Goal: Information Seeking & Learning: Learn about a topic

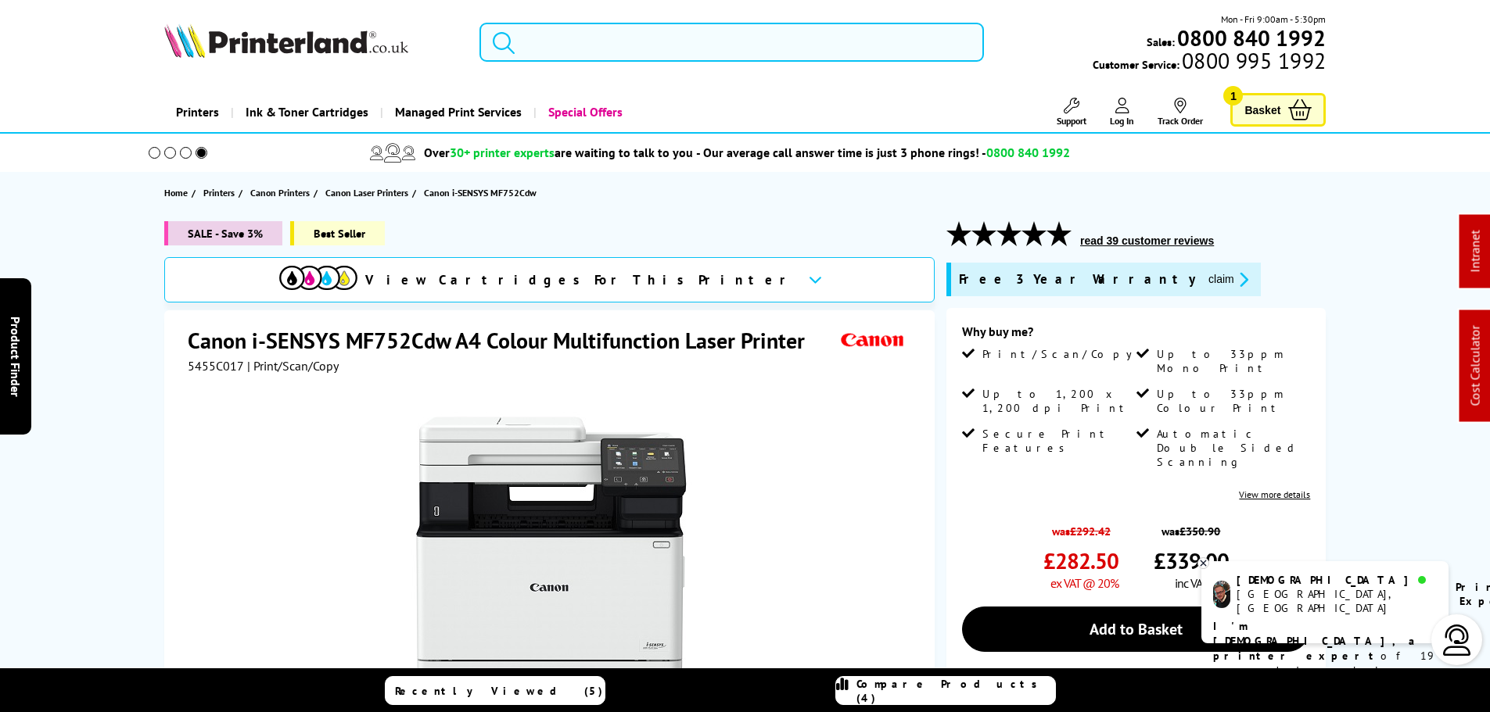
click at [653, 38] on input "search" at bounding box center [731, 42] width 504 height 39
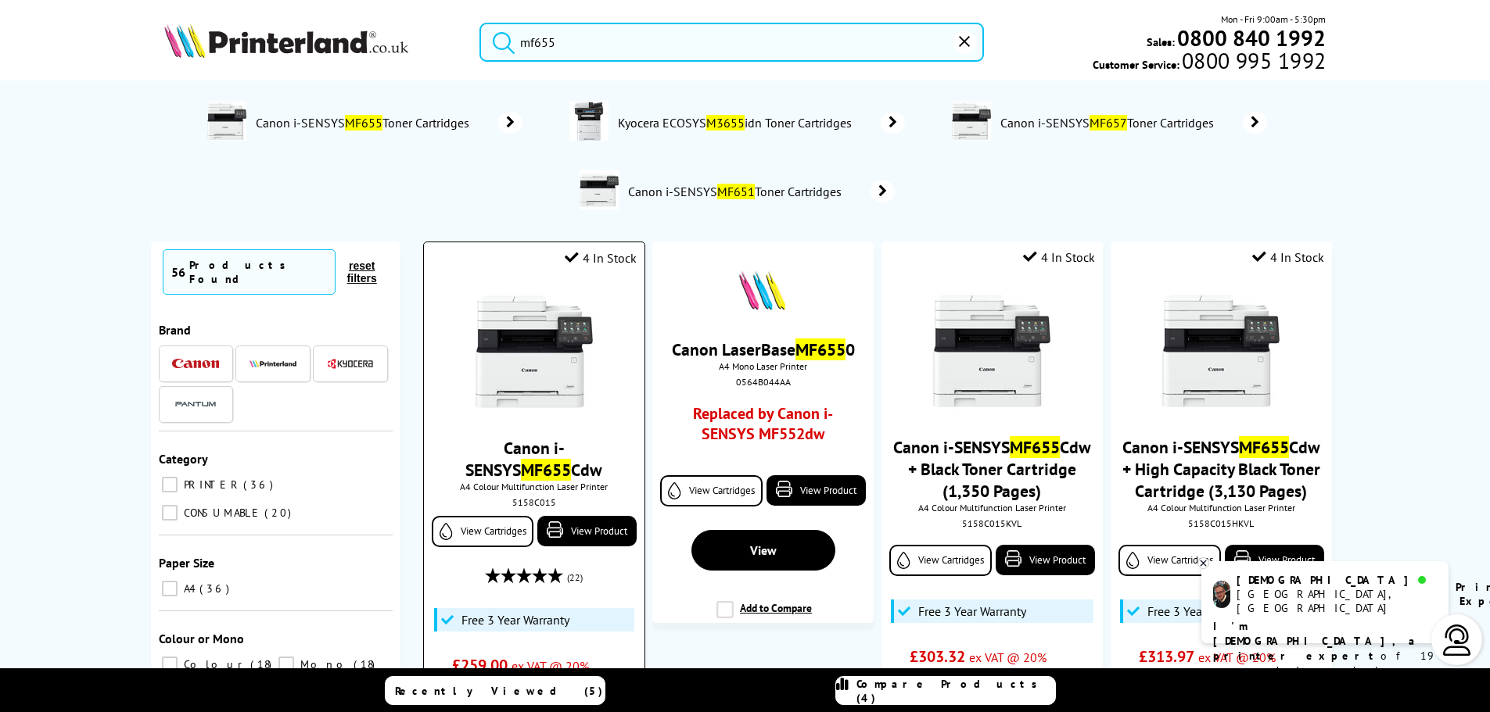
type input "mf655"
click at [556, 264] on div "4 In Stock" at bounding box center [534, 253] width 220 height 23
click at [552, 328] on img at bounding box center [534, 351] width 117 height 117
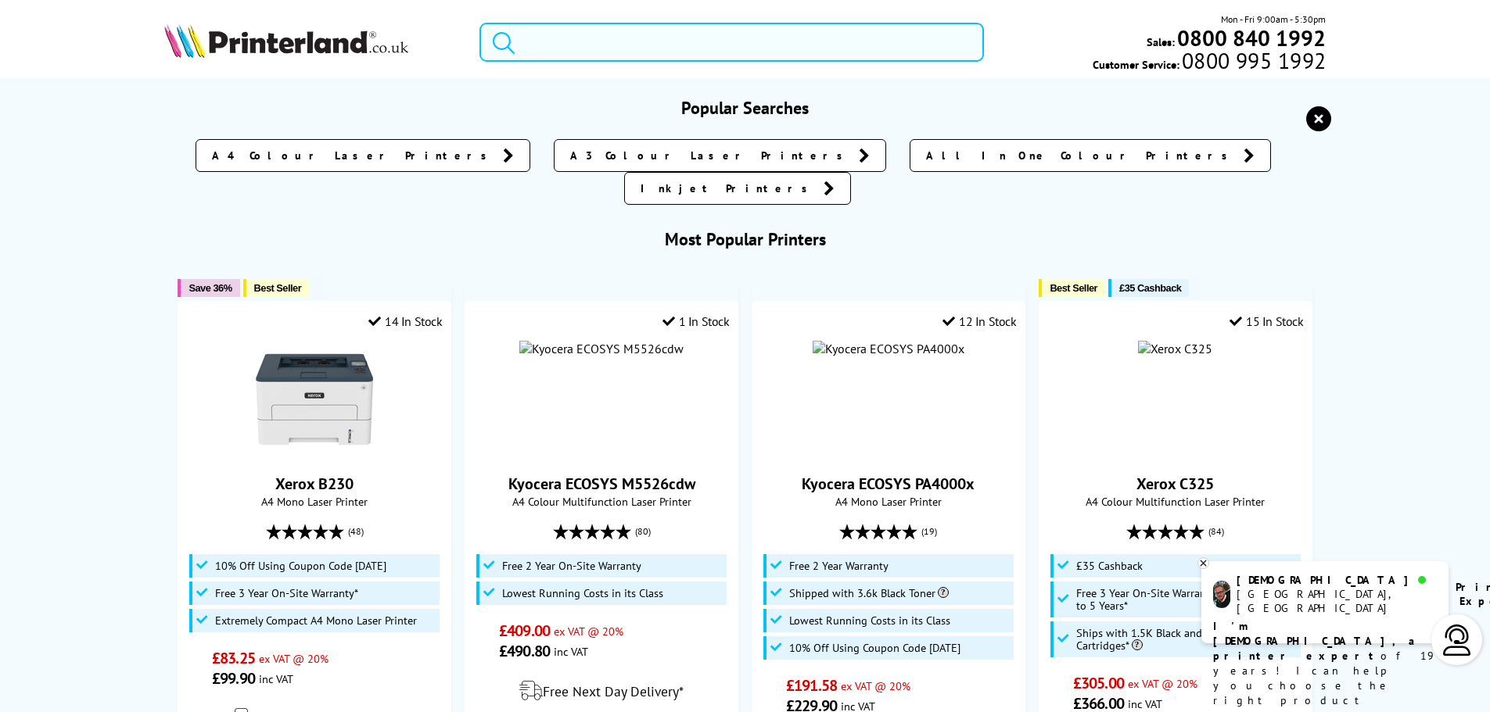
click at [632, 35] on input "search" at bounding box center [731, 42] width 504 height 39
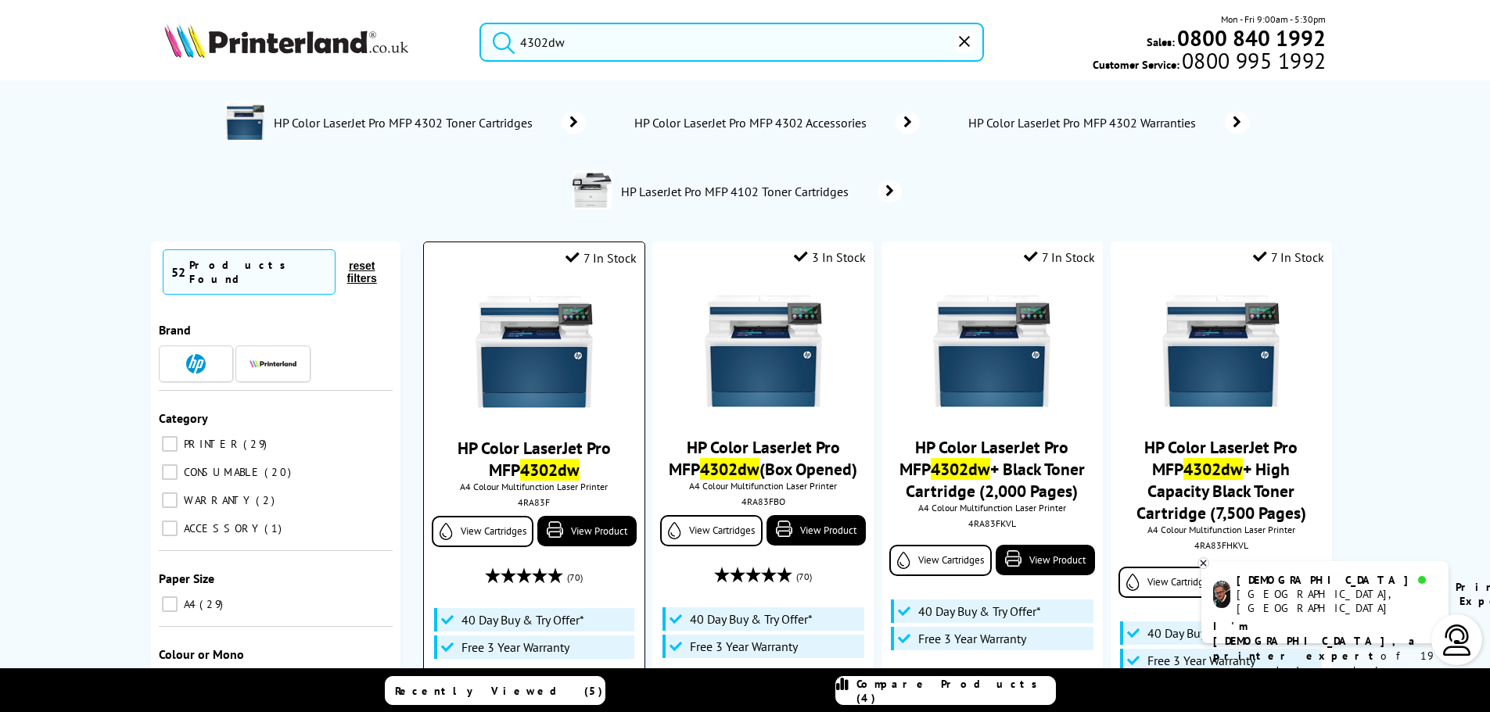
type input "4302dw"
click at [558, 402] on img at bounding box center [534, 351] width 117 height 117
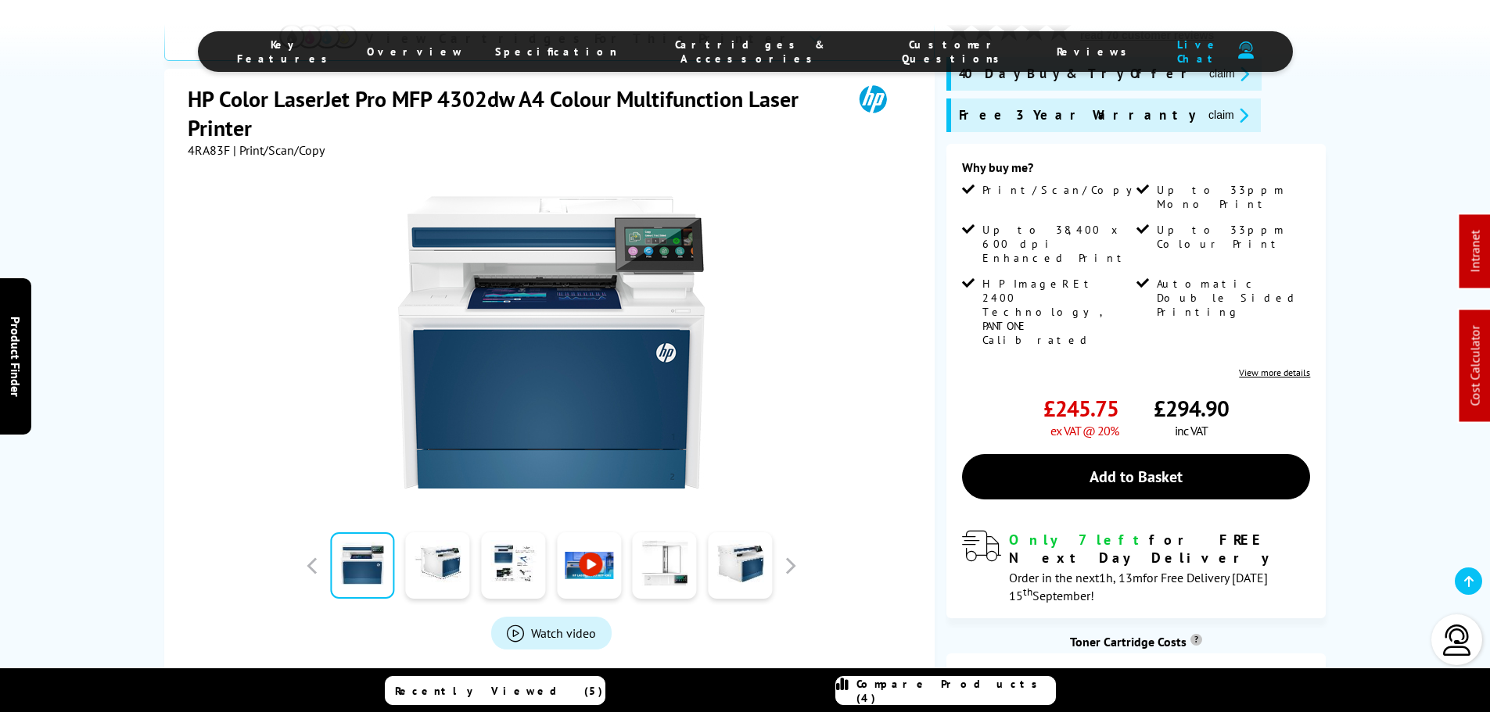
scroll to position [391, 0]
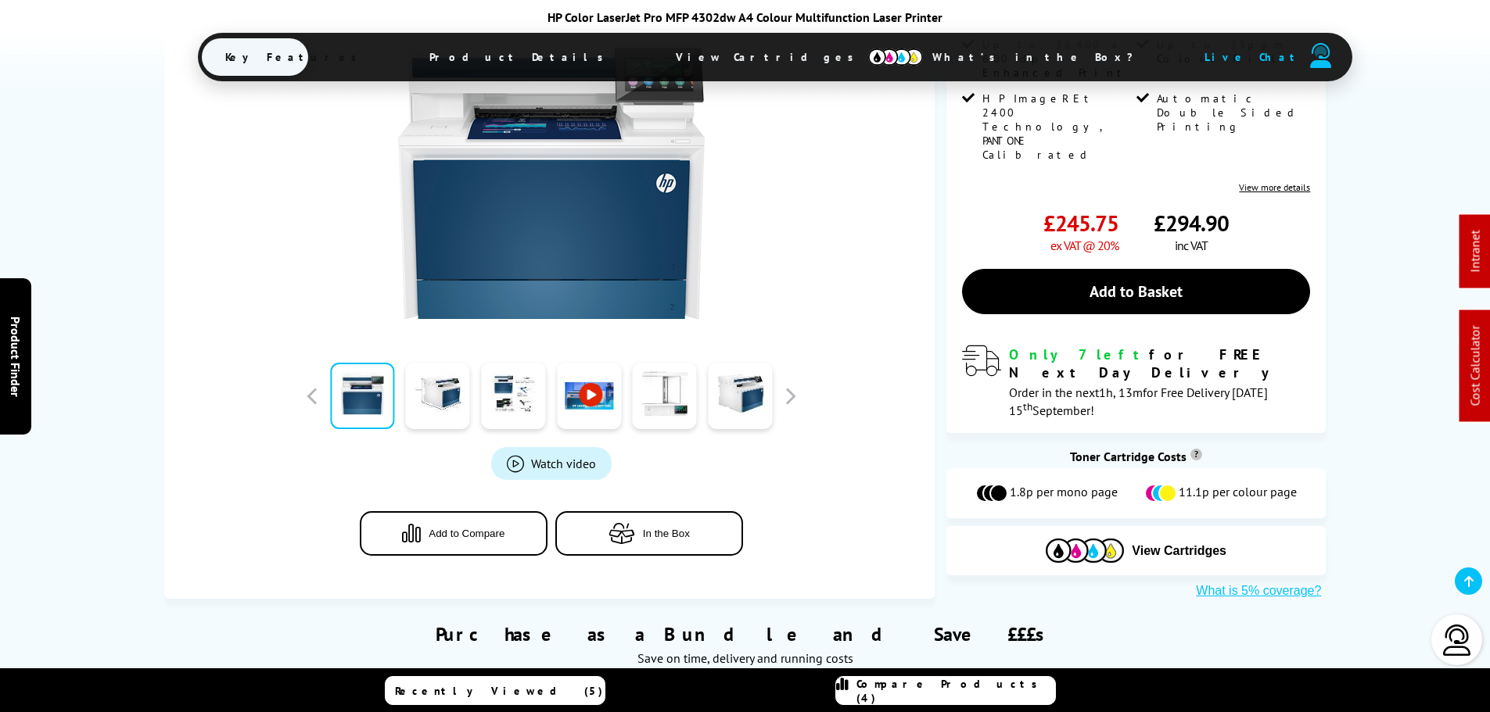
click at [673, 528] on span "In the Box" at bounding box center [666, 534] width 47 height 12
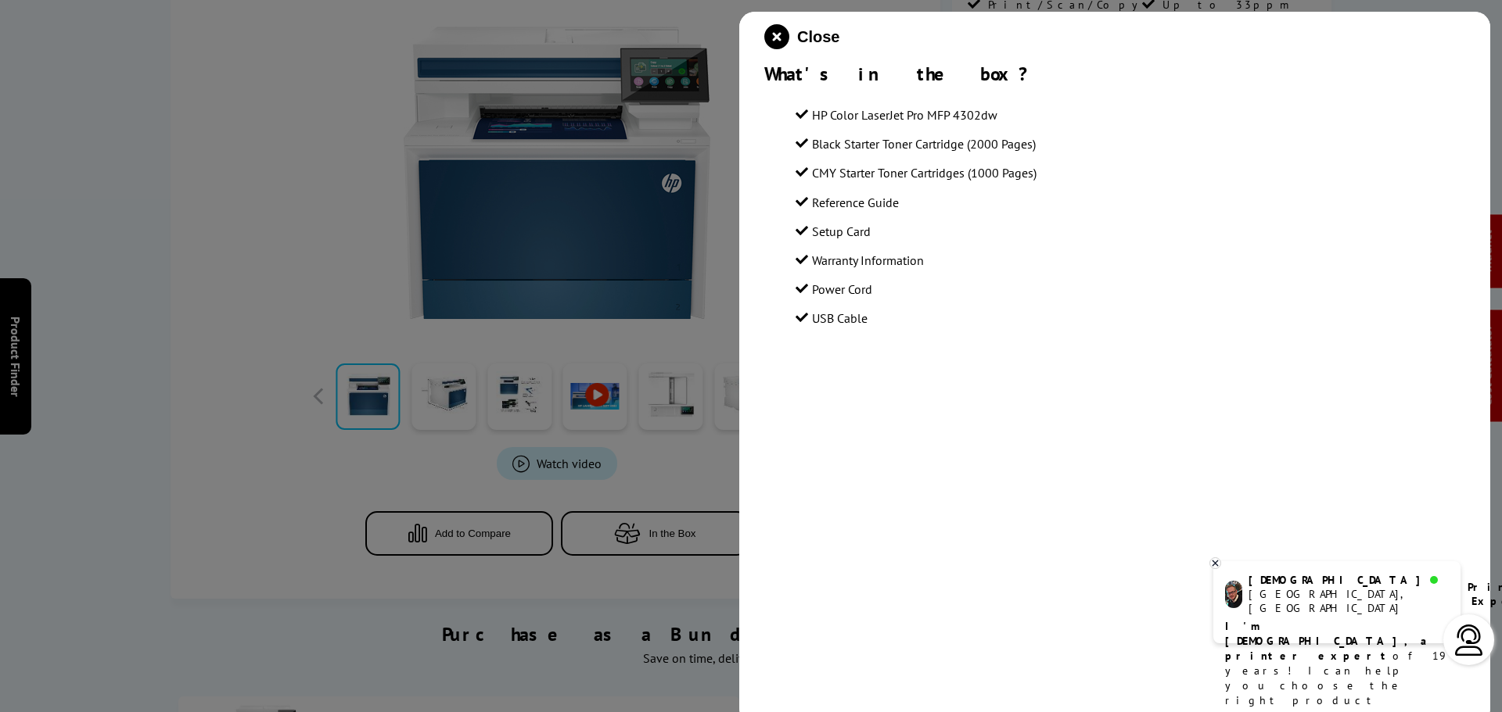
drag, startPoint x: 1056, startPoint y: 177, endPoint x: 809, endPoint y: 113, distance: 254.6
click at [809, 113] on ul "HP Color LaserJet Pro MFP 4302dw Black Starter Toner Cartridge (2000 Pages) CMY…" at bounding box center [1129, 217] width 669 height 225
copy ul "HP Color LaserJet Pro MFP 4302dw Black Starter Toner Cartridge (2000 Pages) CMY…"
click at [779, 40] on icon "close modal" at bounding box center [776, 36] width 25 height 25
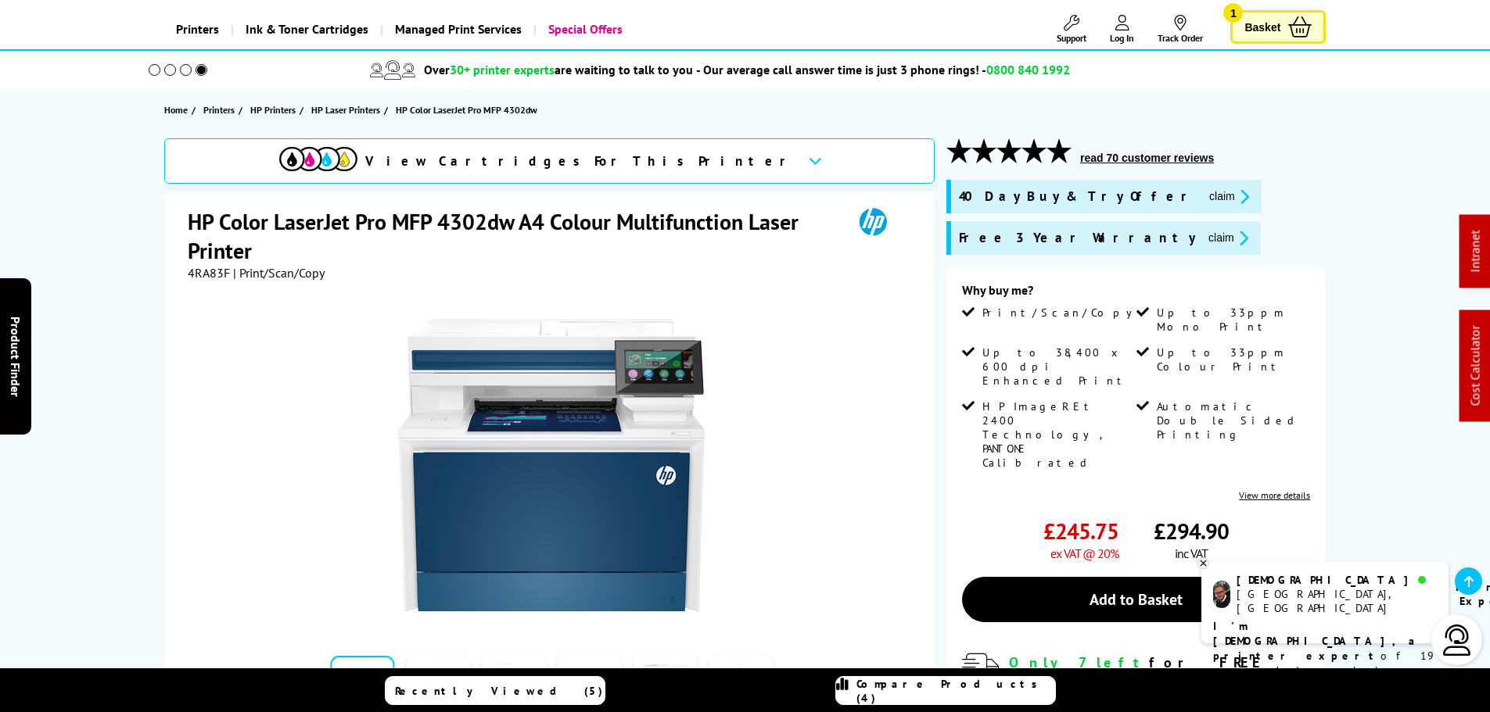
scroll to position [0, 0]
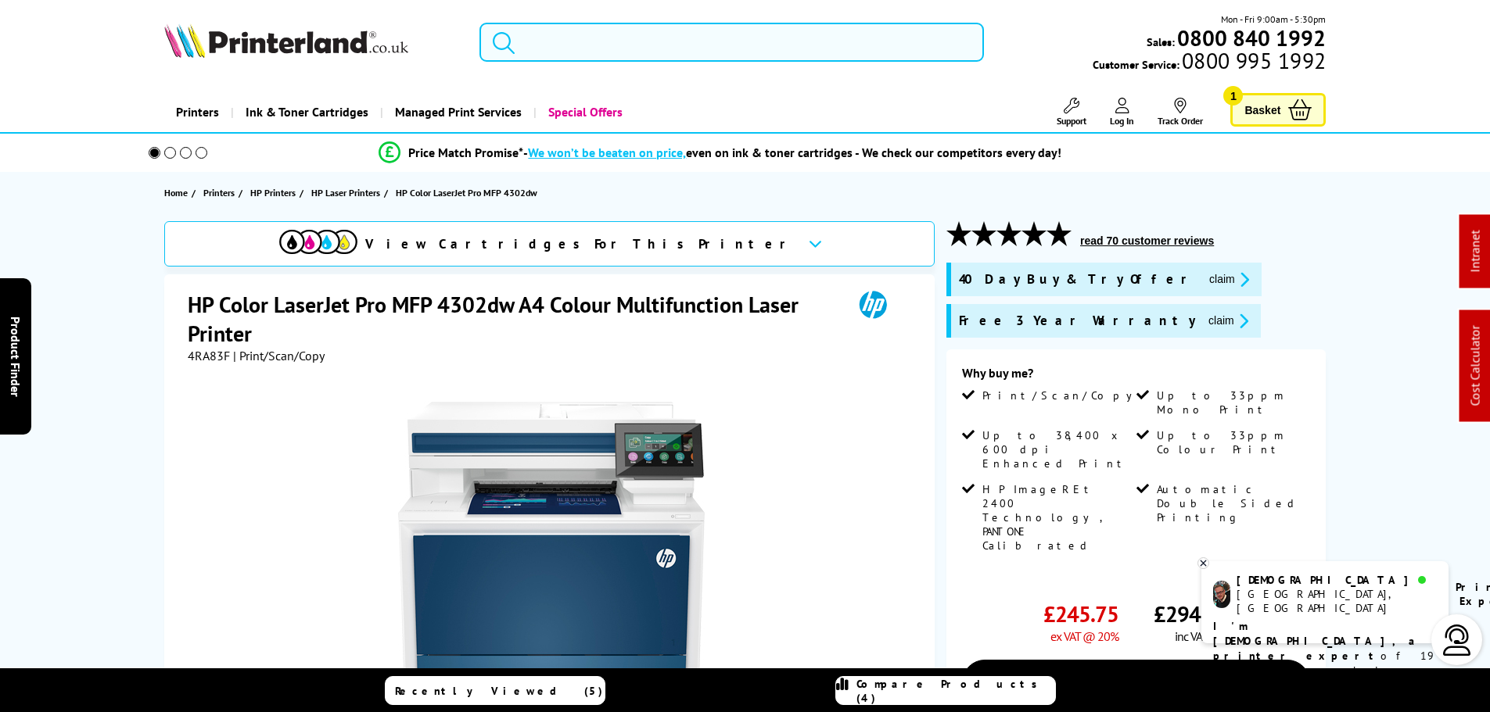
click at [700, 56] on input "search" at bounding box center [731, 42] width 504 height 39
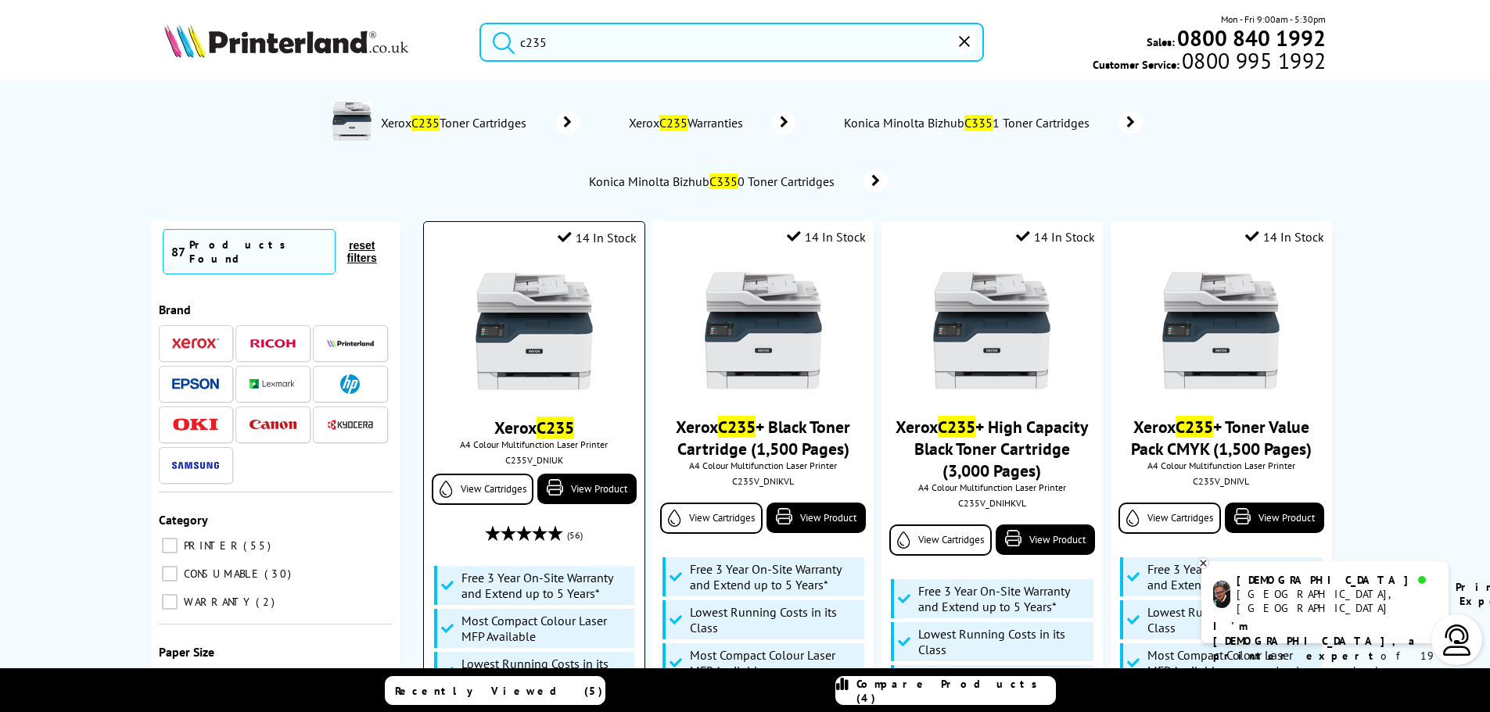
type input "c235"
click at [529, 362] on img at bounding box center [534, 331] width 117 height 117
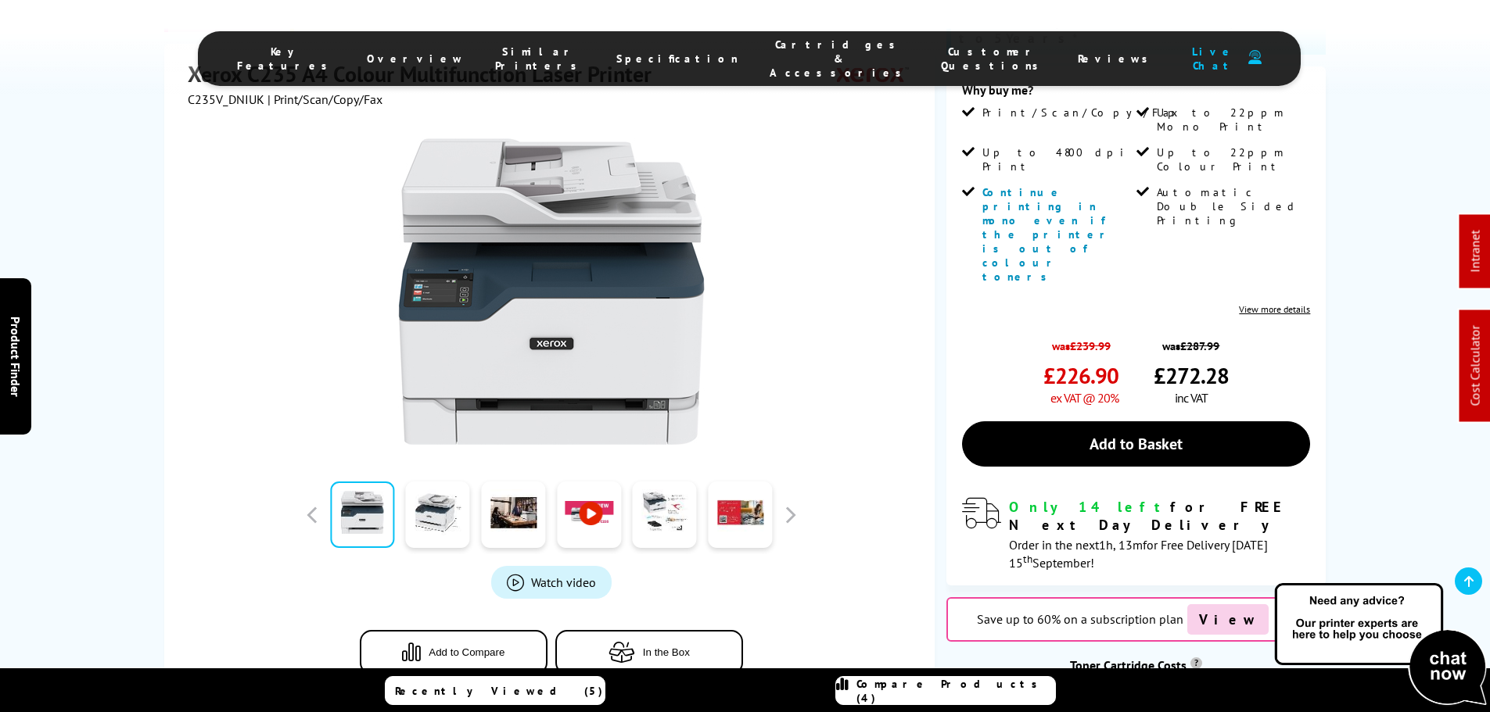
click at [659, 647] on span "In the Box" at bounding box center [666, 653] width 47 height 12
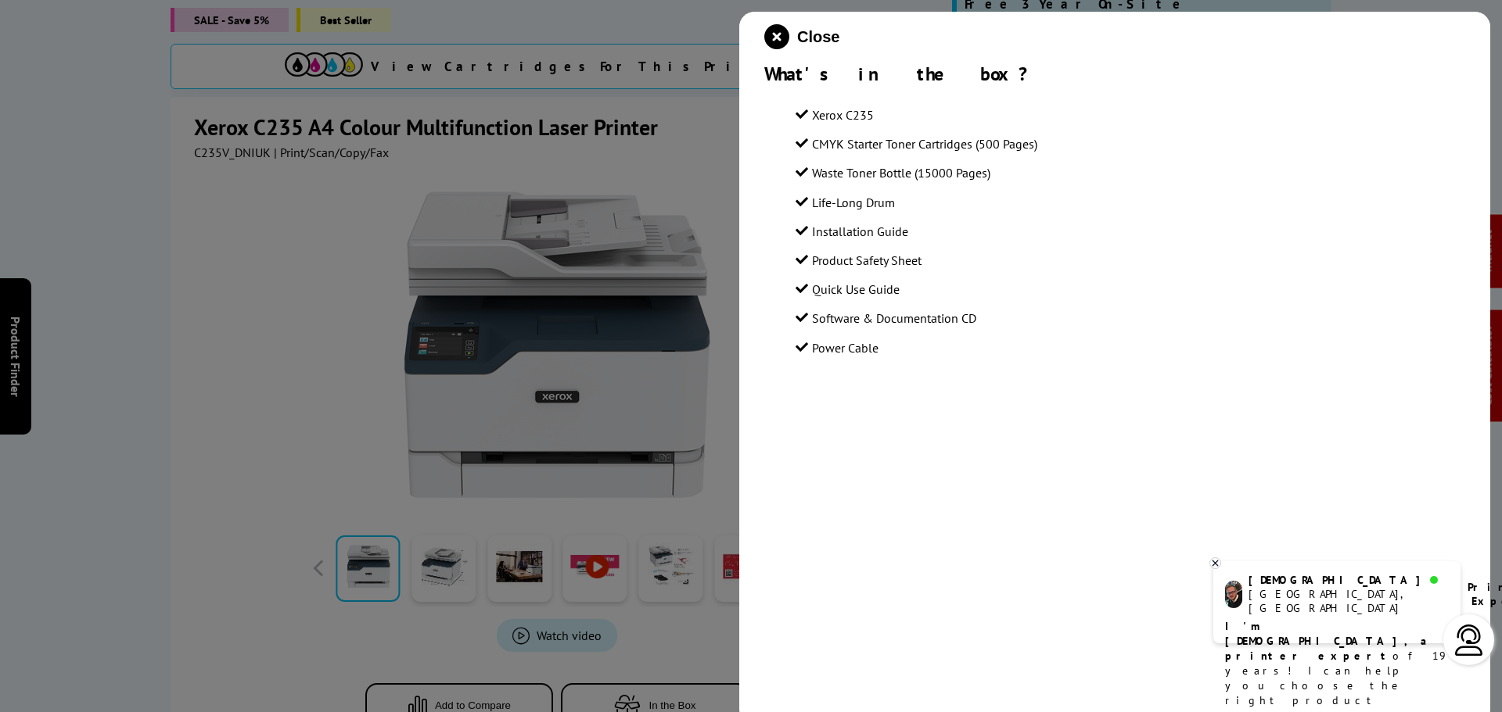
click at [1008, 177] on li "Waste Toner Bottle (15000 Pages)" at bounding box center [1129, 173] width 669 height 21
drag, startPoint x: 1046, startPoint y: 142, endPoint x: 793, endPoint y: 117, distance: 254.6
click at [793, 117] on section "Xerox C235 CMYK Starter Toner Cartridges (500 Pages) Waste Toner Bottle (15000 …" at bounding box center [1114, 226] width 701 height 281
copy ul "Xerox C235 CMYK Starter Toner Cartridges (500 Pages)"
click at [770, 41] on icon "close modal" at bounding box center [776, 36] width 25 height 25
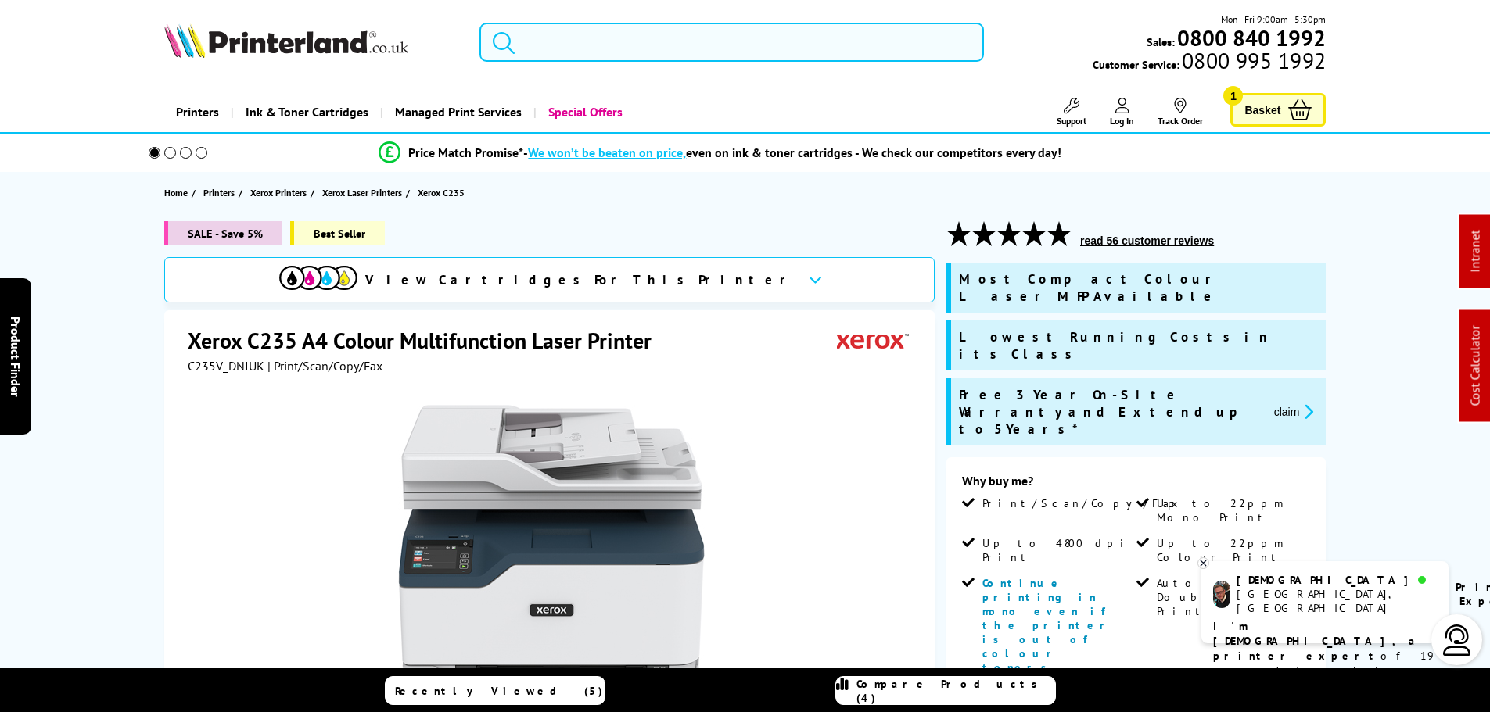
click at [684, 41] on input "search" at bounding box center [731, 42] width 504 height 39
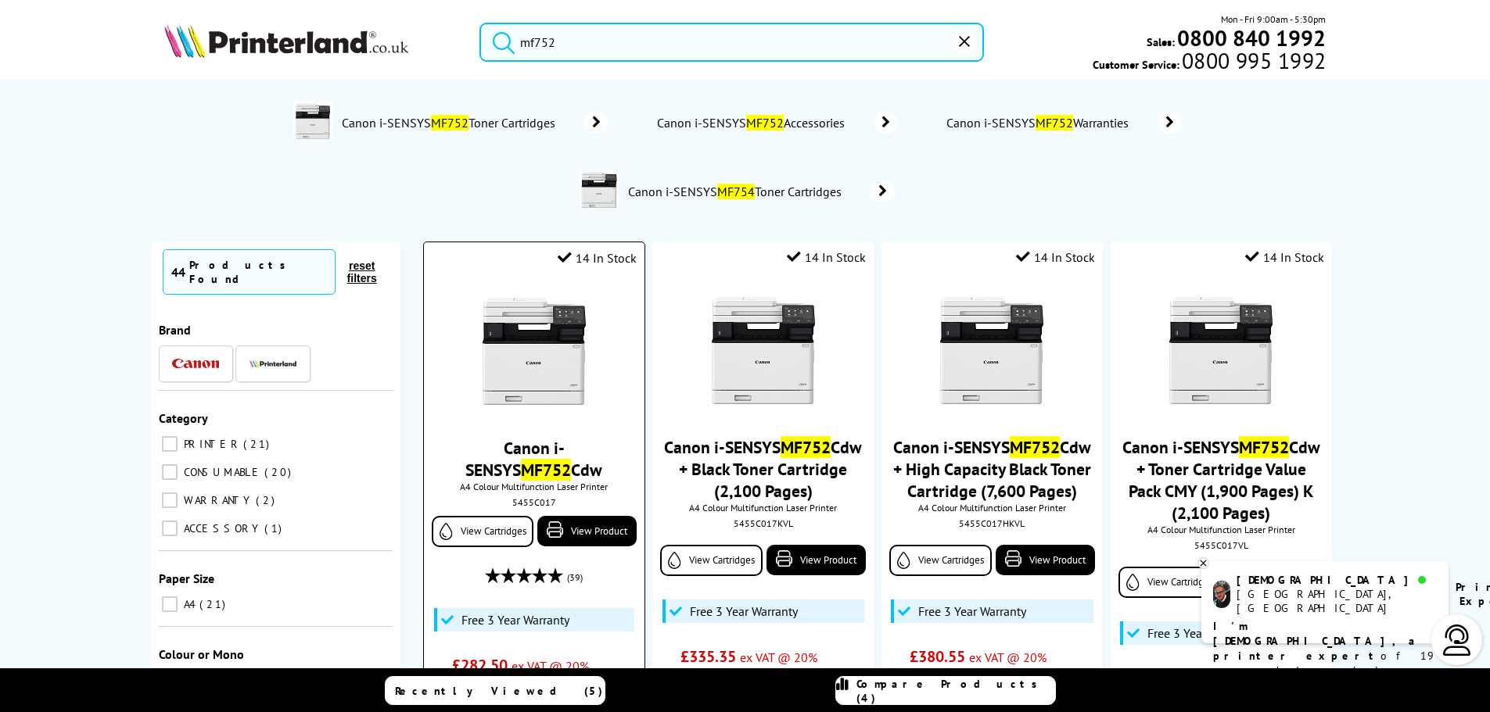
type input "mf752"
click at [540, 360] on img at bounding box center [534, 351] width 117 height 117
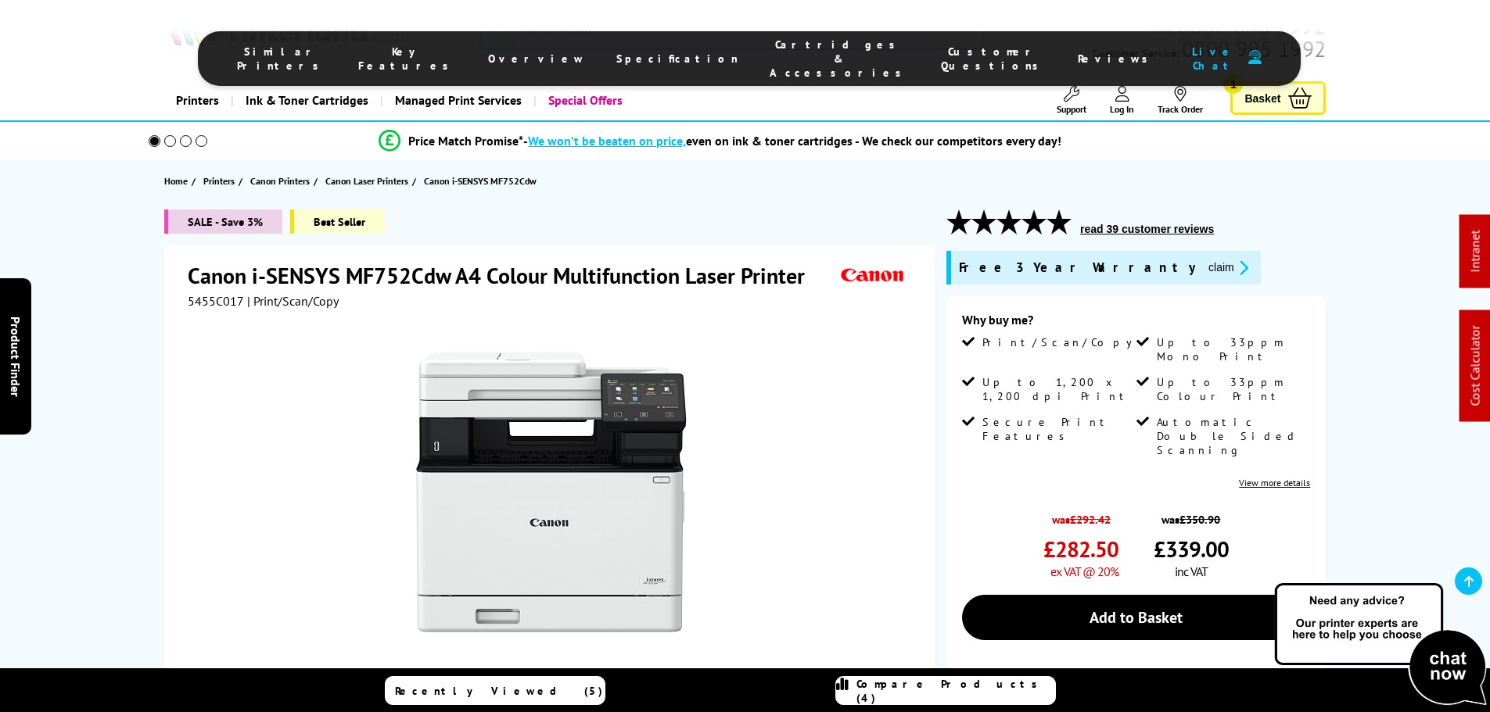
scroll to position [391, 0]
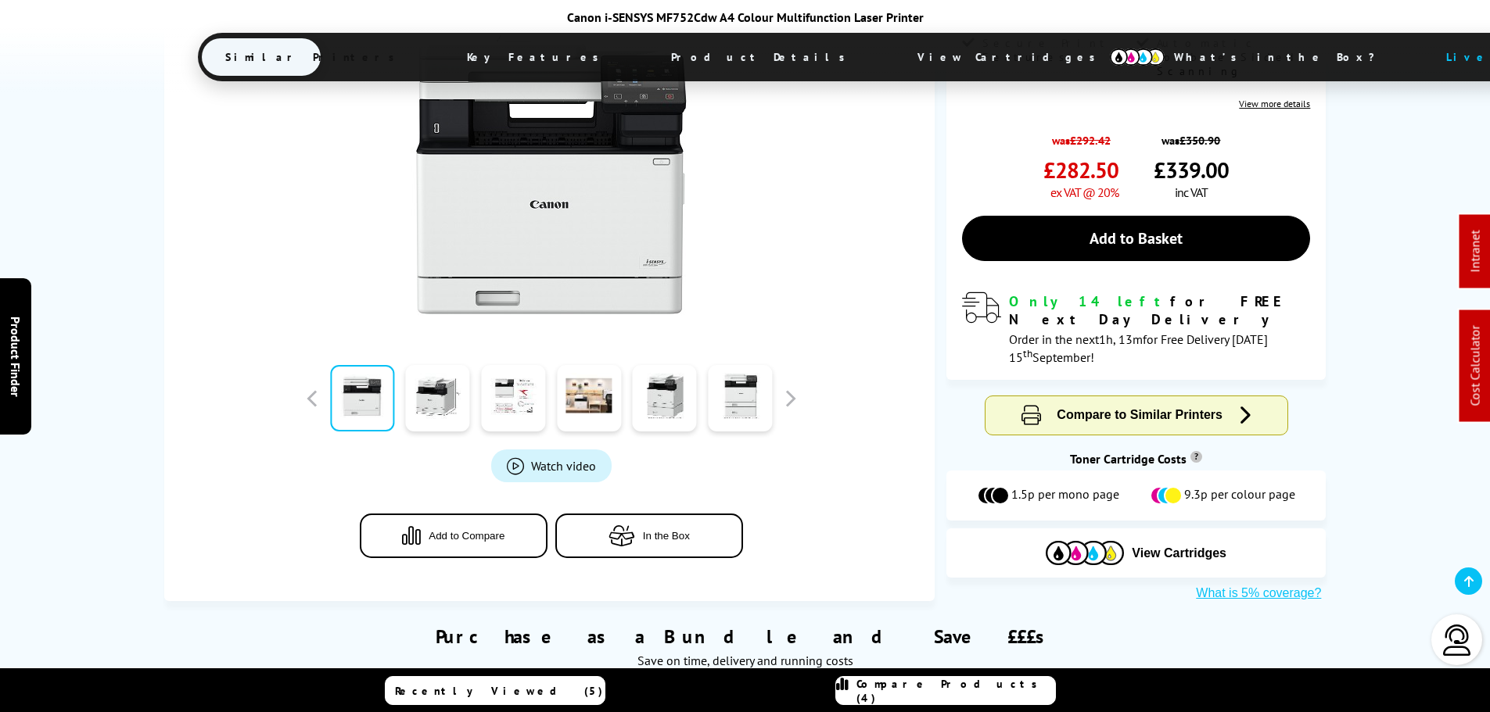
click at [686, 481] on div "Watch video Add to Compare In the Box" at bounding box center [551, 290] width 727 height 599
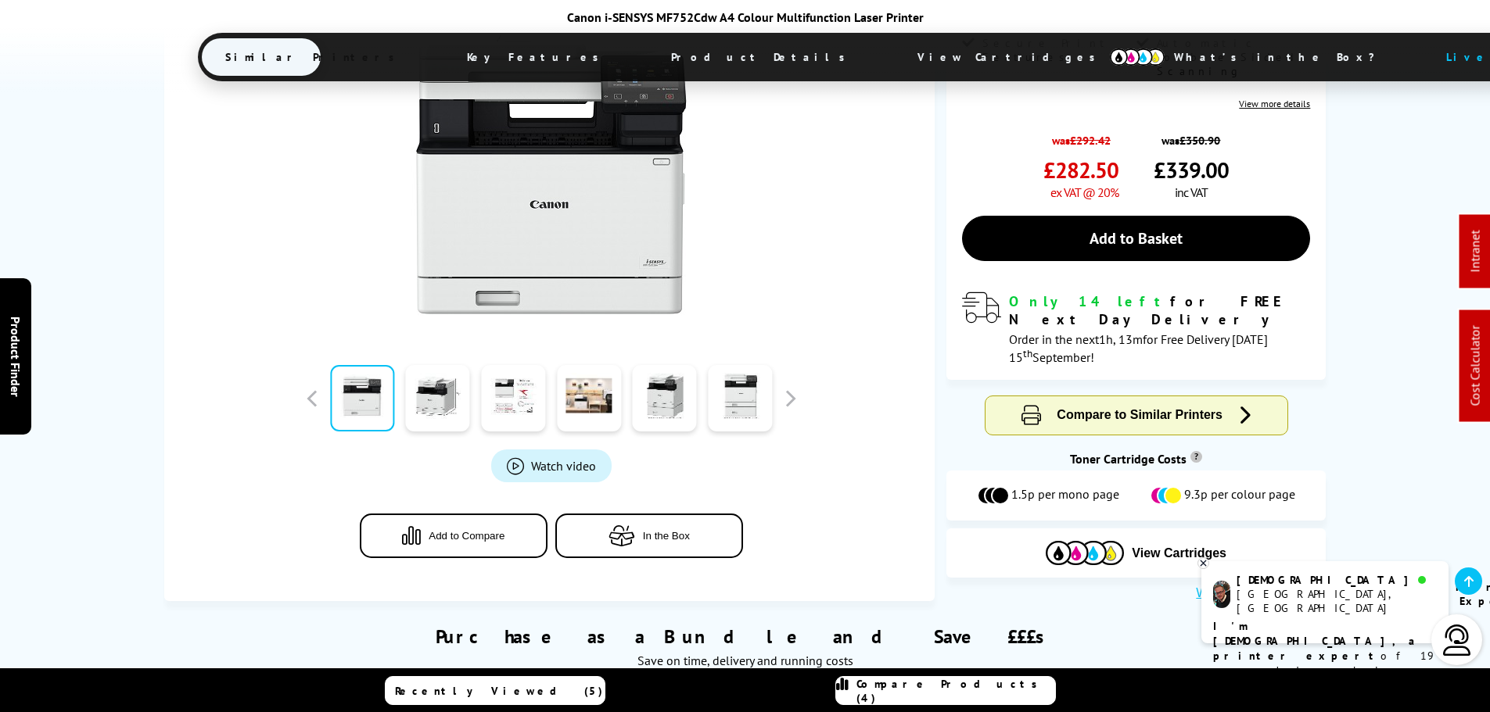
click at [654, 530] on span "In the Box" at bounding box center [666, 536] width 47 height 12
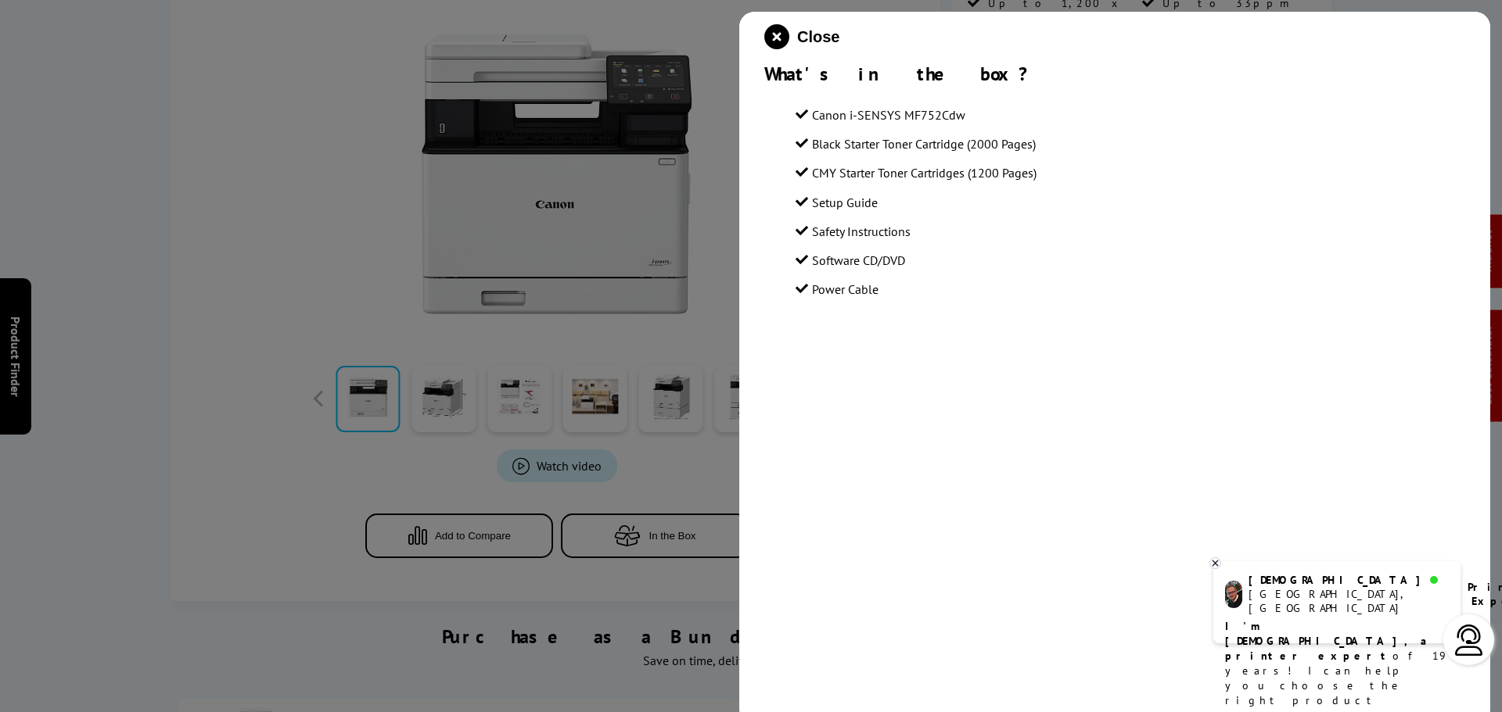
drag, startPoint x: 1050, startPoint y: 180, endPoint x: 813, endPoint y: 115, distance: 245.0
click at [813, 115] on ul "Canon i-SENSYS MF752Cdw Black Starter Toner Cartridge (2000 Pages) CMY Starter …" at bounding box center [1129, 203] width 669 height 196
copy ul "Canon i-SENSYS MF752Cdw Black Starter Toner Cartridge (2000 Pages) CMY Starter …"
click at [779, 31] on icon "close modal" at bounding box center [776, 36] width 25 height 25
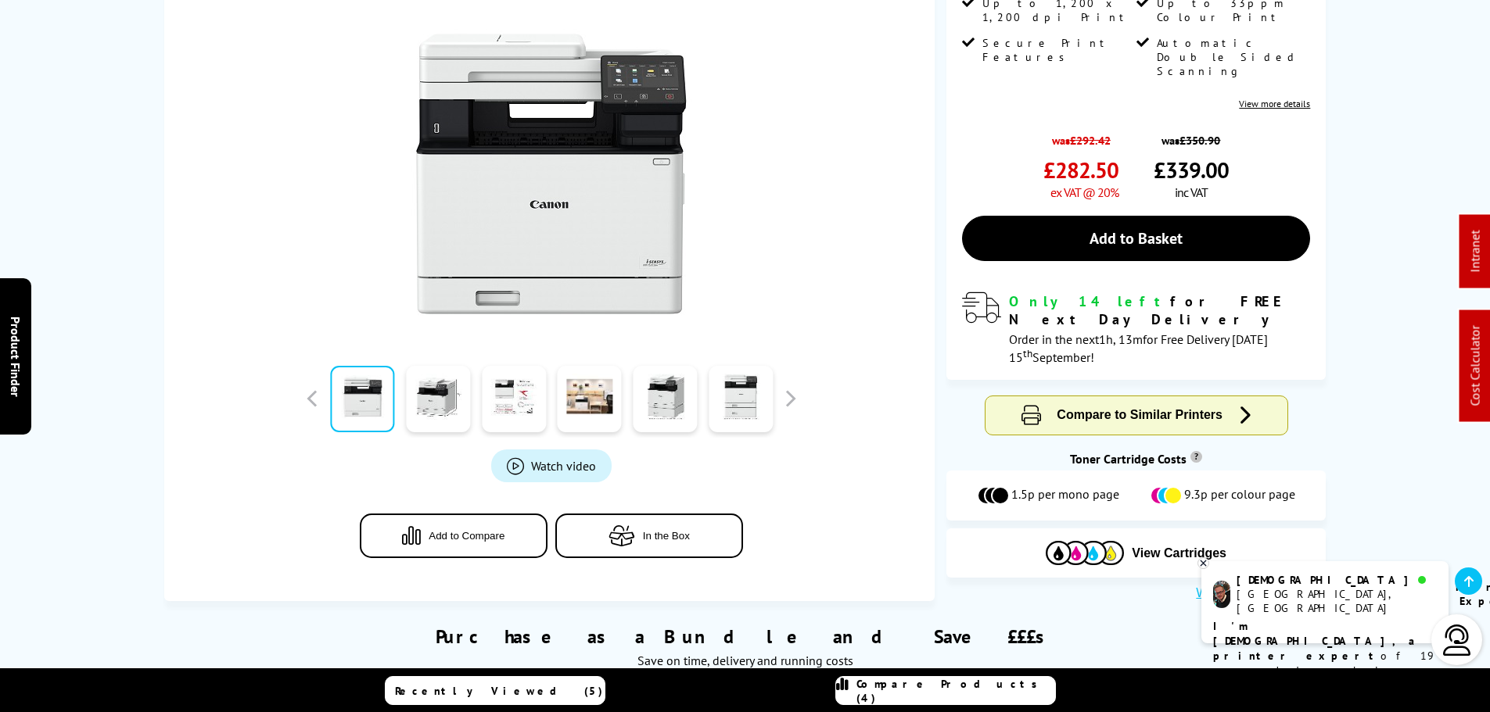
scroll to position [0, 0]
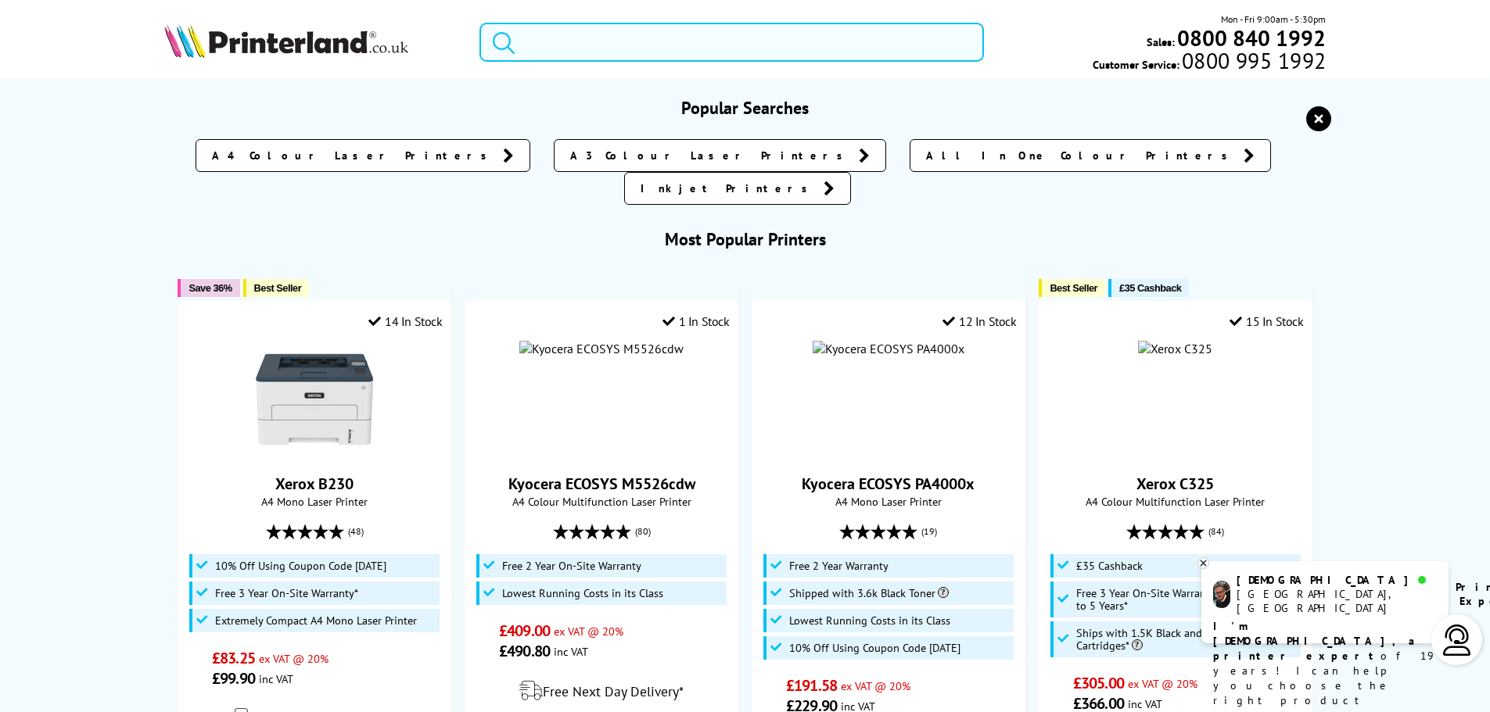
click at [626, 41] on input "search" at bounding box center [731, 42] width 504 height 39
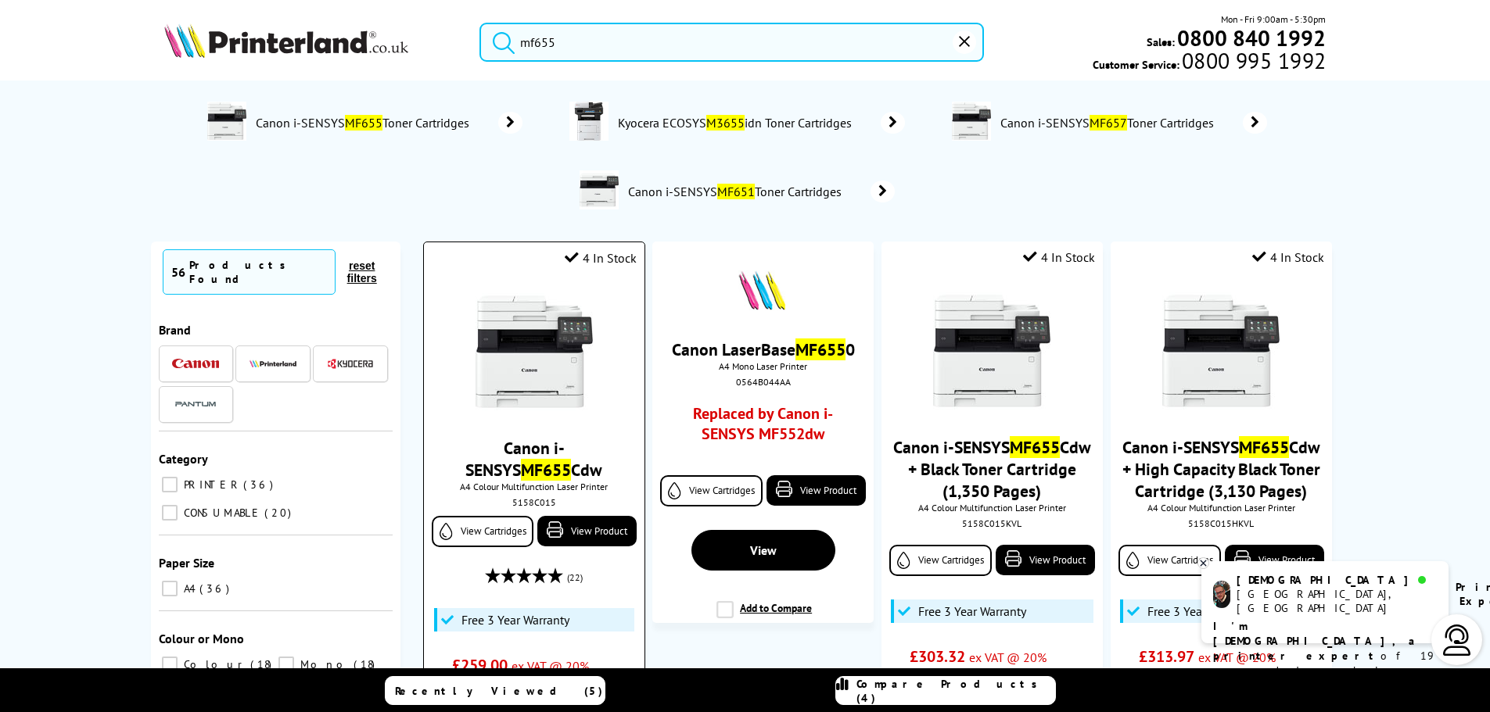
type input "mf655"
click at [555, 389] on img at bounding box center [534, 351] width 117 height 117
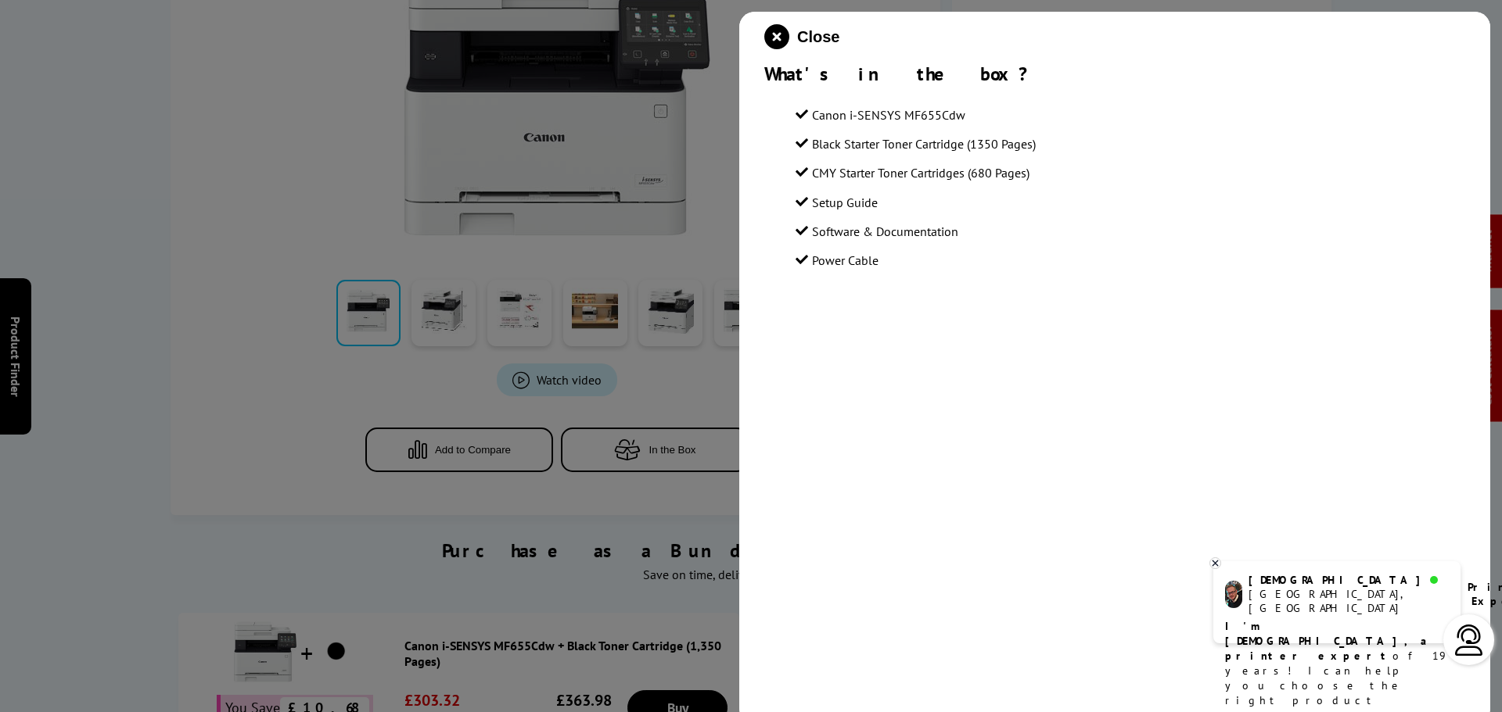
drag, startPoint x: 1046, startPoint y: 172, endPoint x: 814, endPoint y: 113, distance: 239.0
click at [814, 113] on ul "Canon i-SENSYS MF655Cdw Black Starter Toner Cartridge (1350 Pages) CMY Starter …" at bounding box center [1129, 188] width 669 height 167
copy ul "Canon i-SENSYS MF655Cdw Black Starter Toner Cartridge (1350 Pages) CMY Starter …"
click at [787, 40] on icon "close modal" at bounding box center [776, 36] width 25 height 25
